Goal: Browse casually: Explore the website without a specific task or goal

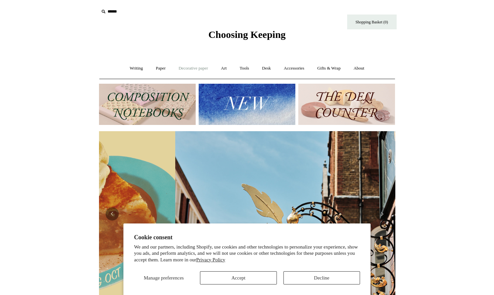
scroll to position [0, 296]
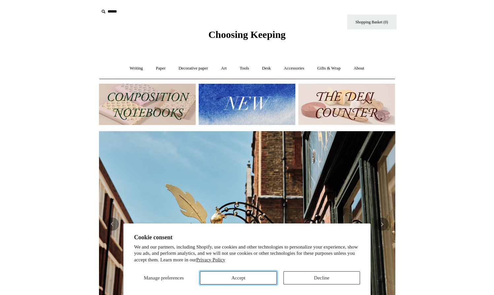
click at [248, 276] on button "Accept" at bounding box center [238, 278] width 77 height 13
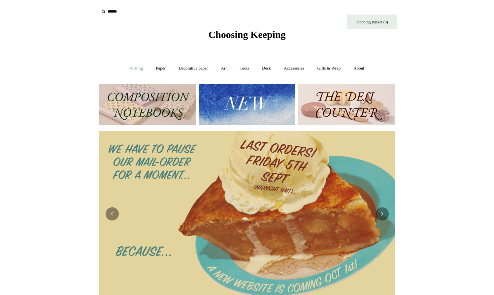
scroll to position [0, 0]
click at [128, 68] on link "Writing +" at bounding box center [136, 68] width 25 height 17
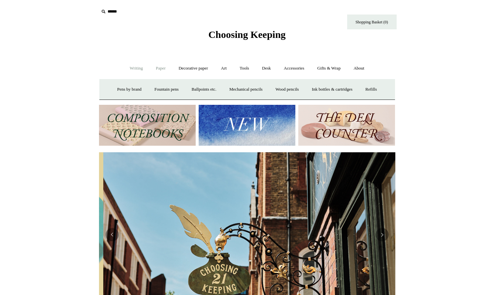
scroll to position [0, 296]
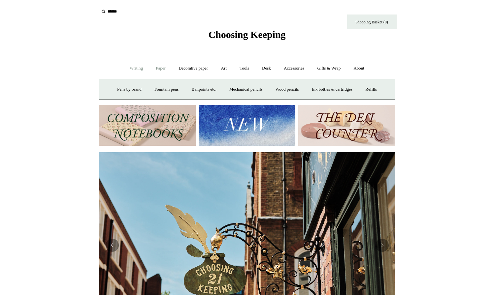
click at [157, 69] on link "Paper +" at bounding box center [161, 68] width 22 height 17
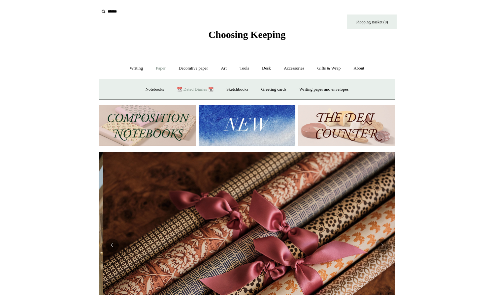
scroll to position [0, 593]
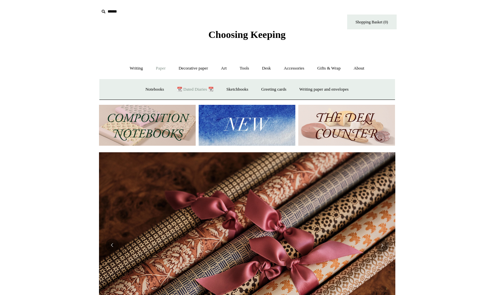
click at [187, 89] on link "📆 Dated Diaries 📆" at bounding box center [195, 89] width 48 height 17
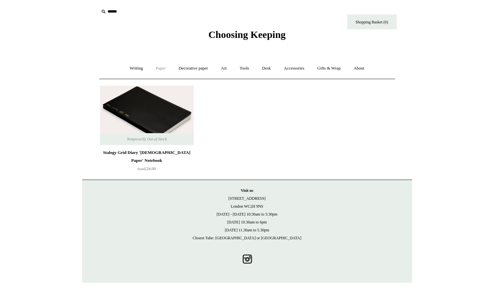
click at [159, 70] on link "Paper +" at bounding box center [161, 68] width 22 height 17
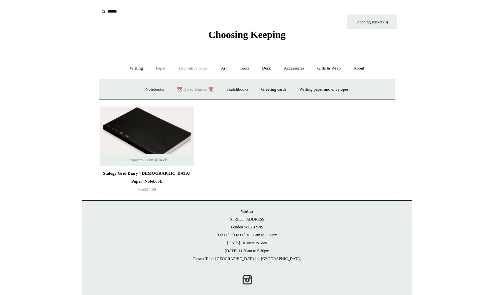
click at [189, 70] on link "Decorative paper +" at bounding box center [193, 68] width 41 height 17
click at [155, 70] on link "Paper +" at bounding box center [161, 68] width 22 height 17
click at [155, 89] on link "Notebooks +" at bounding box center [155, 89] width 30 height 17
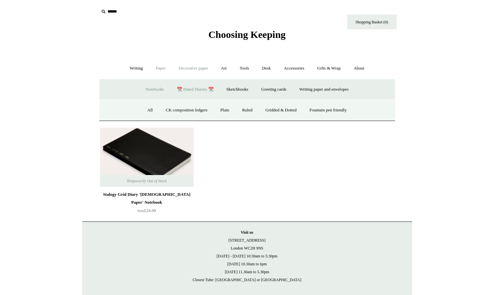
click at [186, 69] on link "Decorative paper +" at bounding box center [193, 68] width 41 height 17
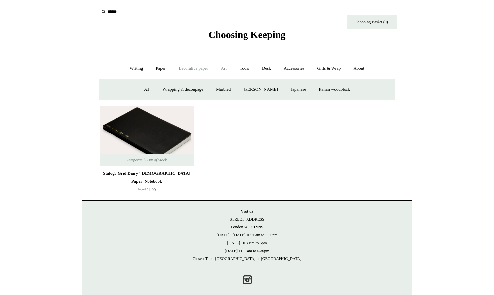
click at [228, 68] on link "Art +" at bounding box center [223, 68] width 17 height 17
click at [124, 66] on link "Writing +" at bounding box center [136, 68] width 25 height 17
click at [152, 87] on link "Fountain pens +" at bounding box center [167, 89] width 36 height 17
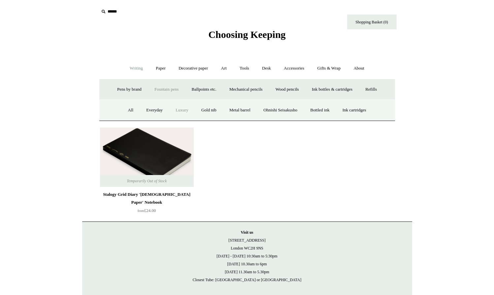
click at [174, 111] on link "Luxury" at bounding box center [182, 110] width 24 height 17
